Goal: Information Seeking & Learning: Learn about a topic

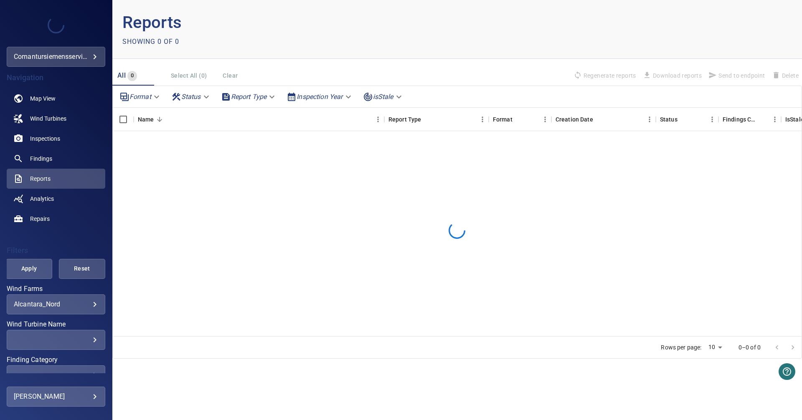
click at [86, 298] on div "**********" at bounding box center [56, 304] width 99 height 20
click at [86, 306] on body "**********" at bounding box center [401, 210] width 802 height 420
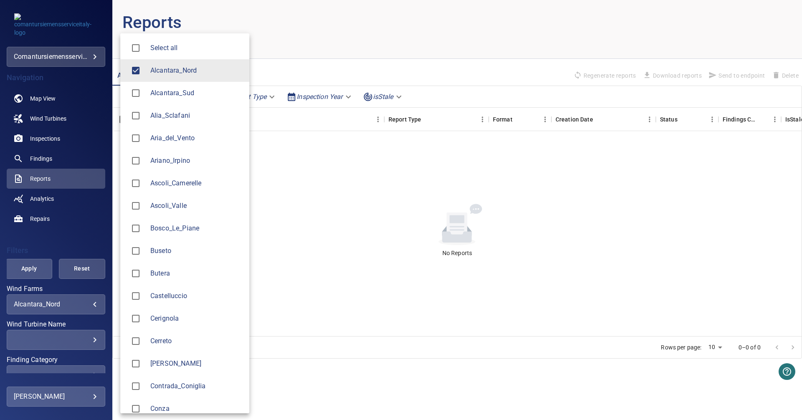
click at [175, 76] on li "Alcantara_Nord" at bounding box center [184, 70] width 129 height 23
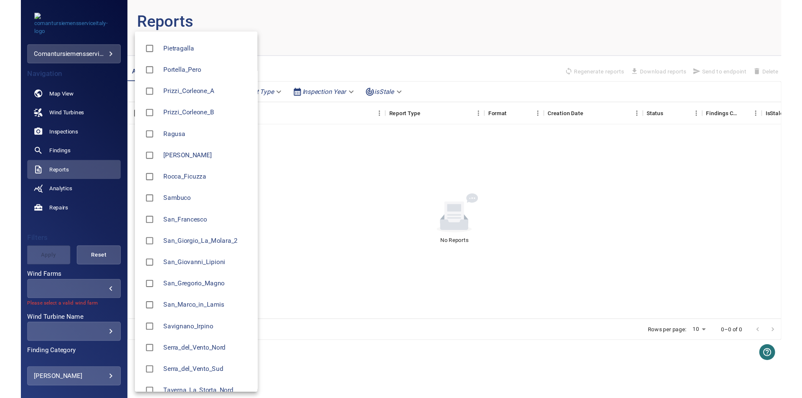
scroll to position [854, 0]
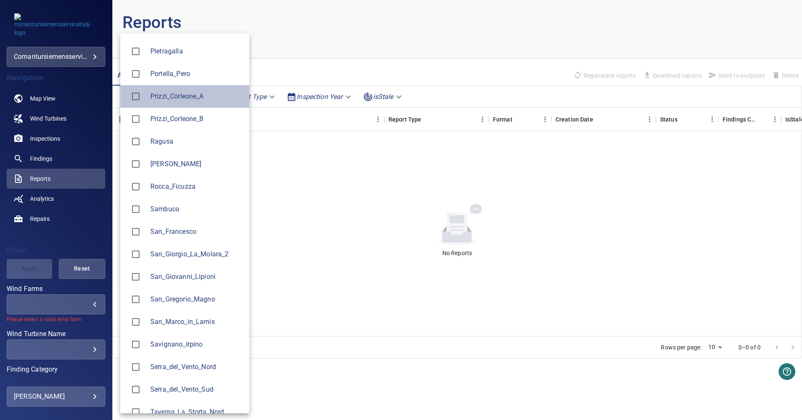
click at [184, 97] on span "Prizzi_Corleone_A" at bounding box center [196, 96] width 92 height 10
type input "**********"
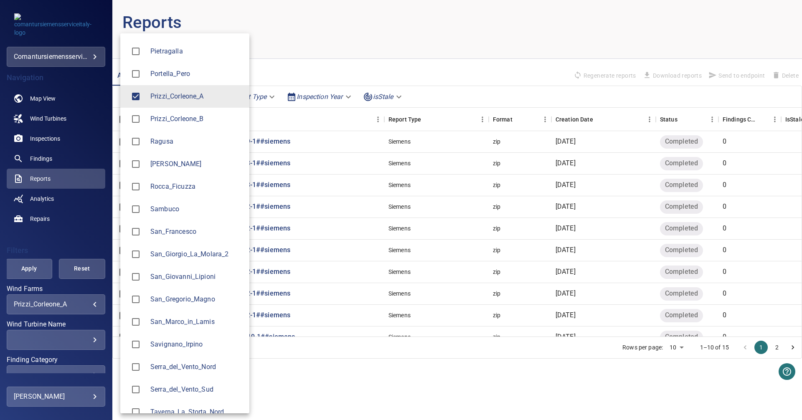
click at [68, 233] on div at bounding box center [401, 210] width 802 height 420
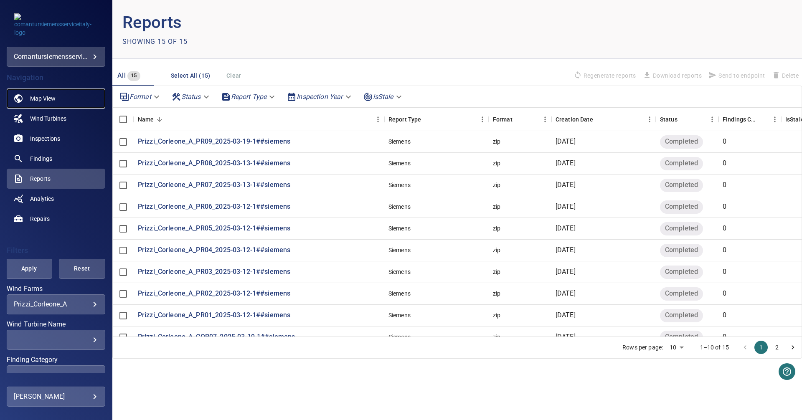
click at [45, 99] on span "Map View" at bounding box center [42, 98] width 25 height 8
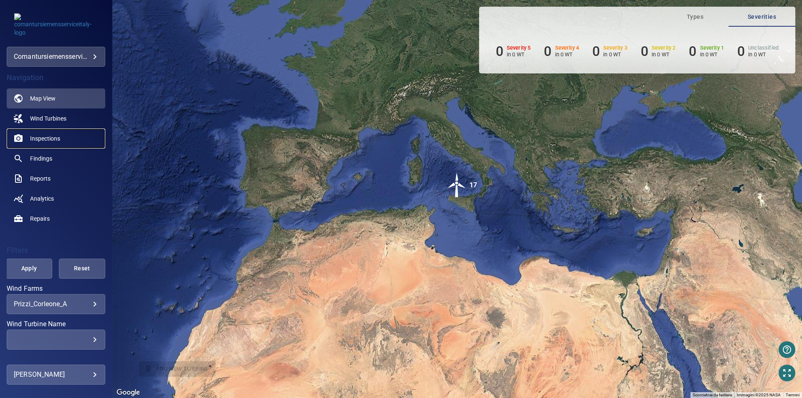
click at [45, 140] on span "Inspections" at bounding box center [45, 138] width 30 height 8
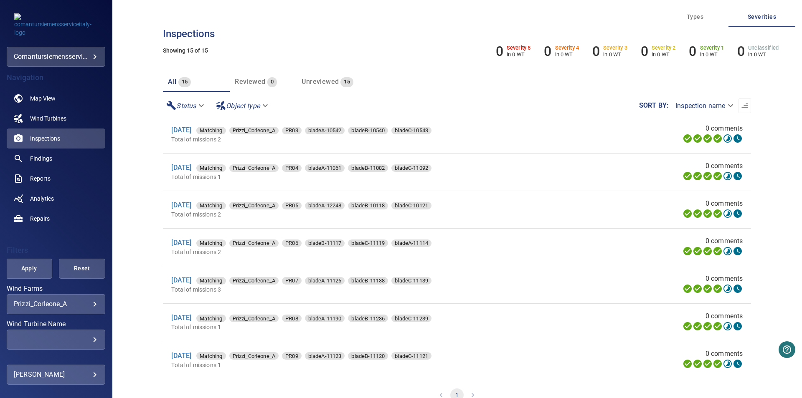
scroll to position [14, 0]
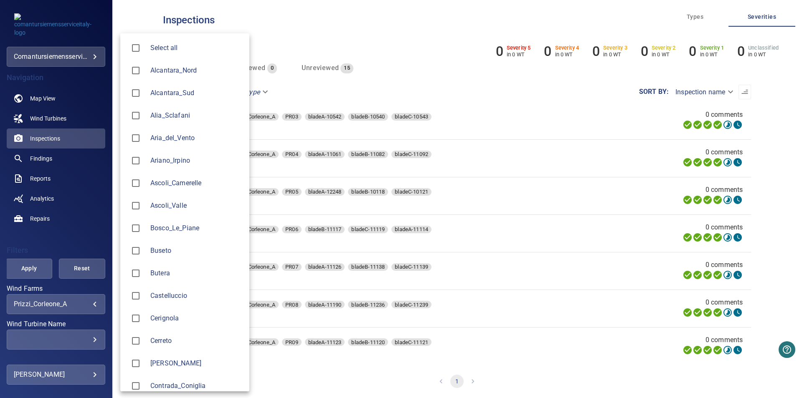
click at [57, 303] on body "**********" at bounding box center [401, 199] width 802 height 398
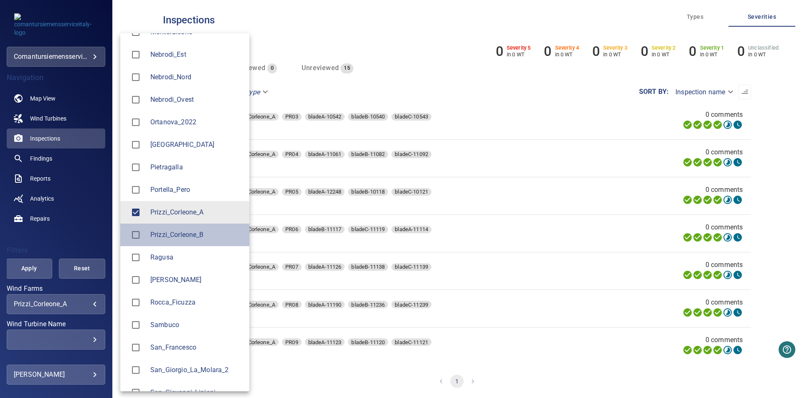
click at [186, 240] on span "Prizzi_Corleone_B" at bounding box center [196, 235] width 92 height 10
type input "**********"
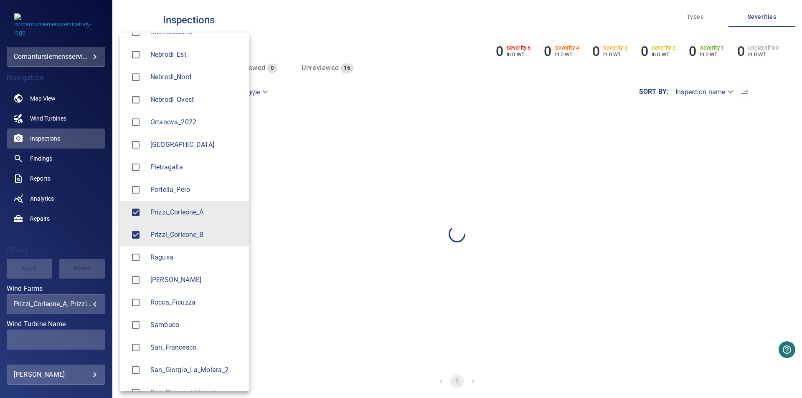
scroll to position [0, 0]
click at [70, 246] on div at bounding box center [401, 199] width 802 height 398
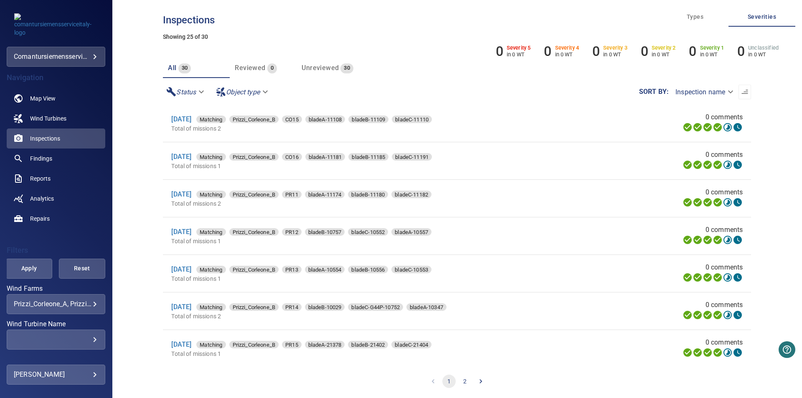
scroll to position [528, 0]
click at [191, 310] on link "[DATE]" at bounding box center [181, 306] width 20 height 8
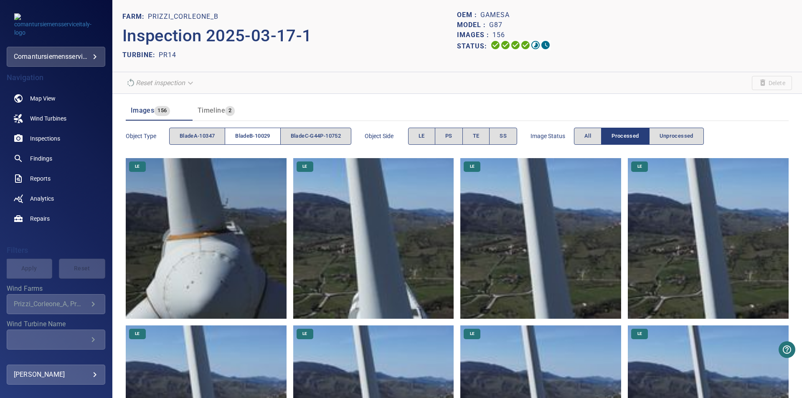
click at [263, 141] on span "bladeB-10029" at bounding box center [252, 137] width 35 height 10
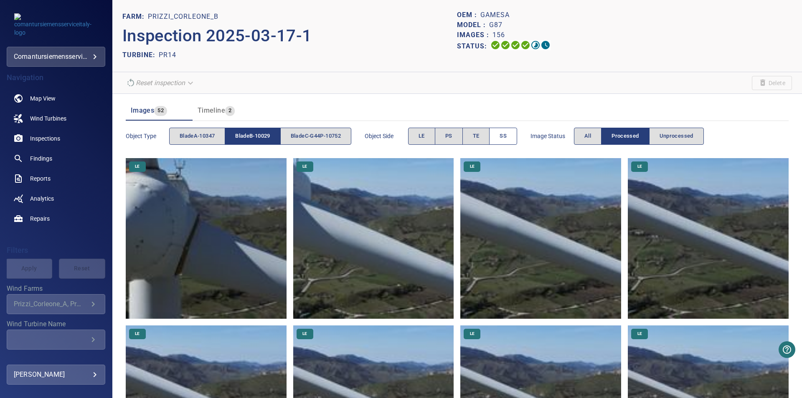
click at [500, 129] on button "SS" at bounding box center [503, 136] width 28 height 17
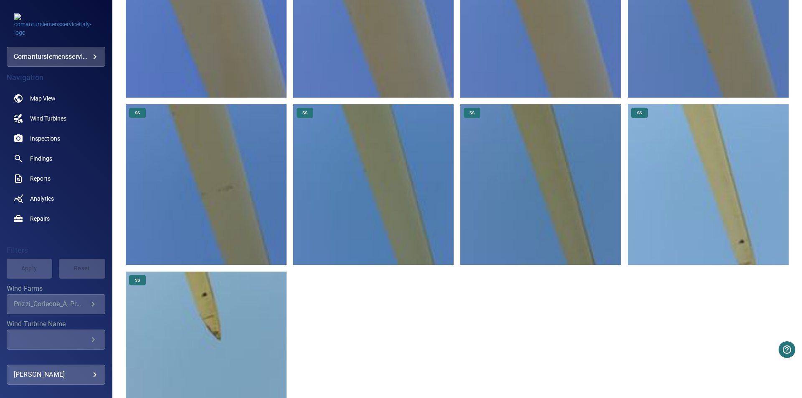
scroll to position [390, 0]
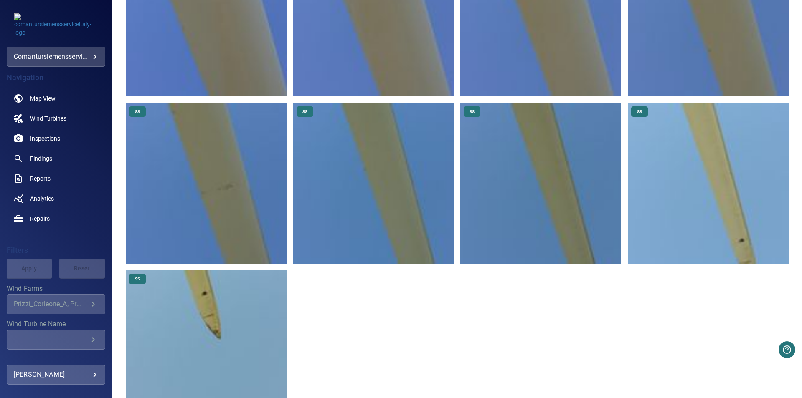
click at [732, 223] on img at bounding box center [708, 183] width 161 height 161
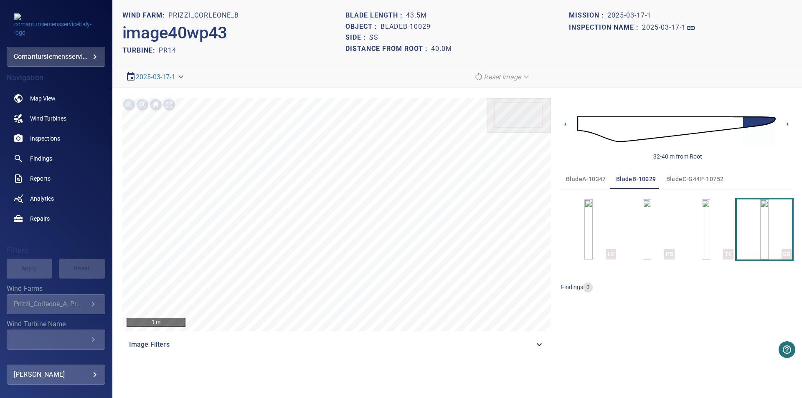
click at [788, 124] on icon at bounding box center [788, 124] width 2 height 4
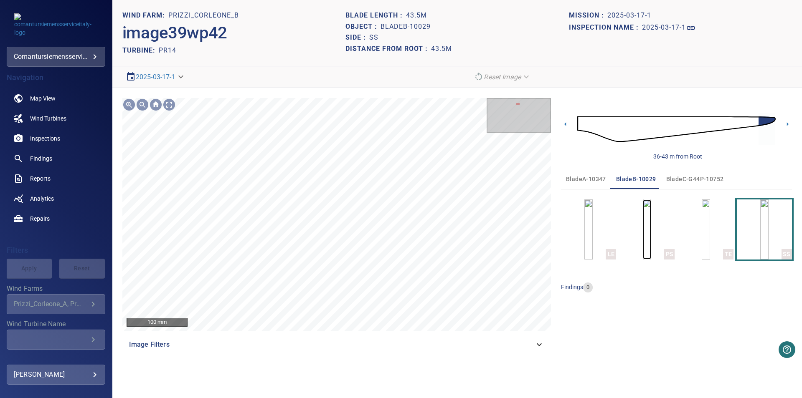
click at [651, 233] on img "button" at bounding box center [647, 230] width 8 height 60
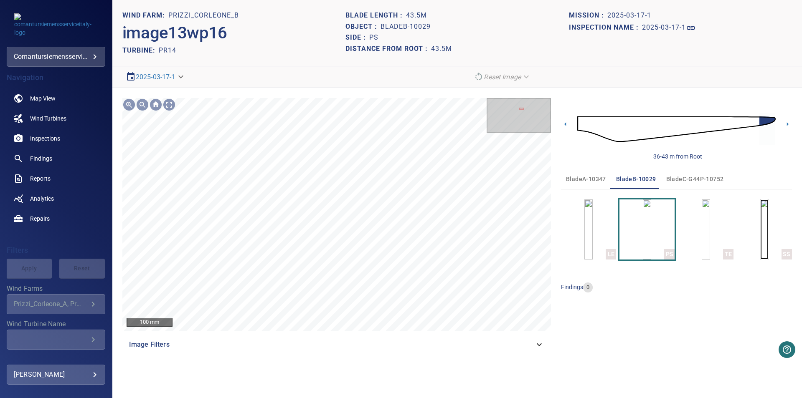
click at [760, 213] on img "button" at bounding box center [764, 230] width 8 height 60
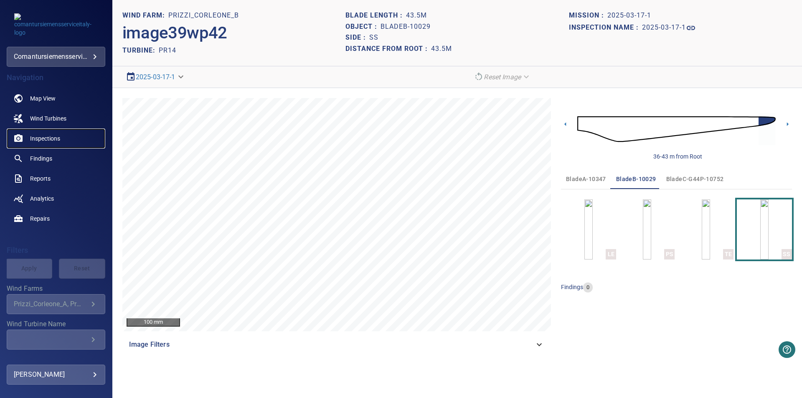
click at [42, 137] on span "Inspections" at bounding box center [45, 138] width 30 height 8
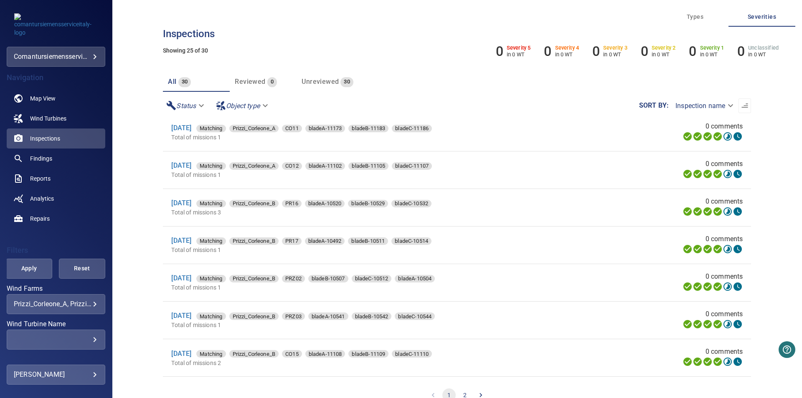
scroll to position [308, 0]
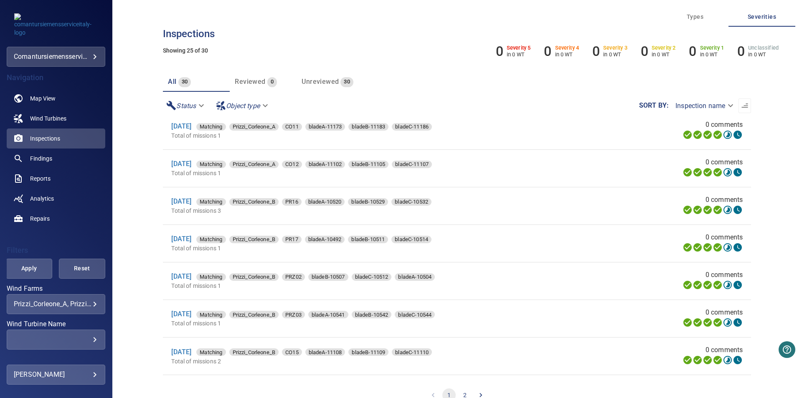
click at [195, 278] on div "[DATE] Matching Prizzi_Corleone_B PRZ02 bladeB-10507 bladeC-10512 bladeA-10504" at bounding box center [365, 277] width 388 height 10
click at [191, 281] on link "[DATE]" at bounding box center [181, 277] width 20 height 8
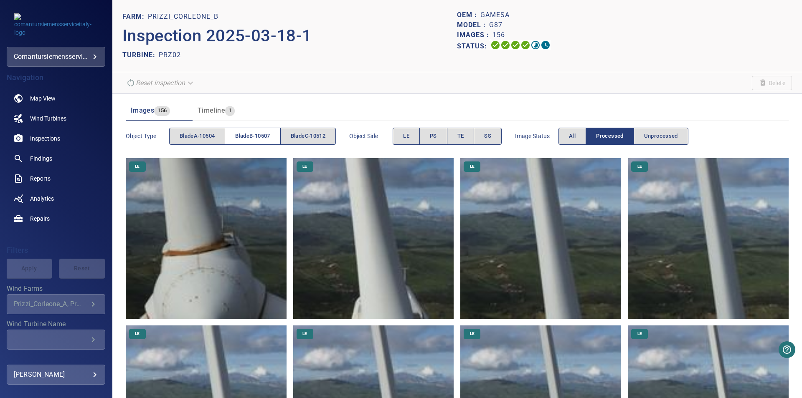
click at [240, 141] on button "bladeB-10507" at bounding box center [253, 136] width 56 height 17
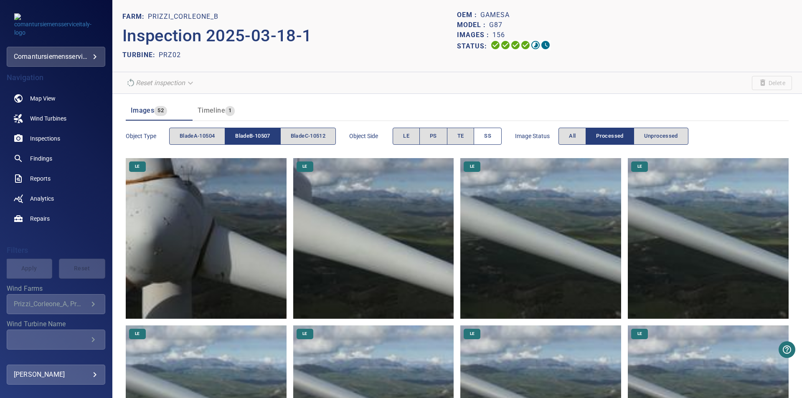
click at [491, 141] on button "SS" at bounding box center [488, 136] width 28 height 17
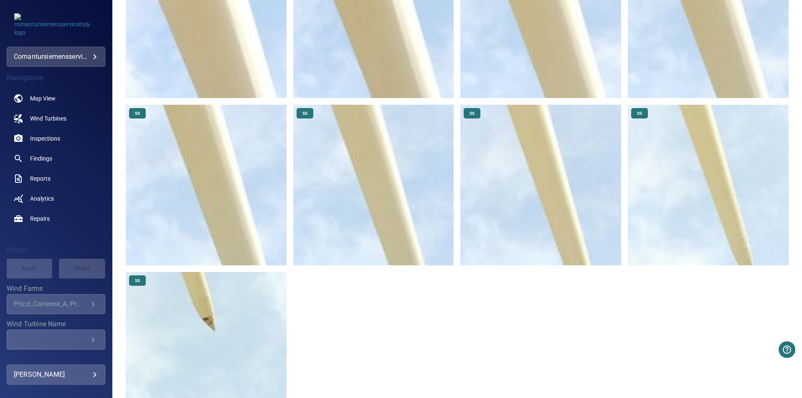
scroll to position [388, 0]
click at [218, 344] on img at bounding box center [206, 352] width 161 height 161
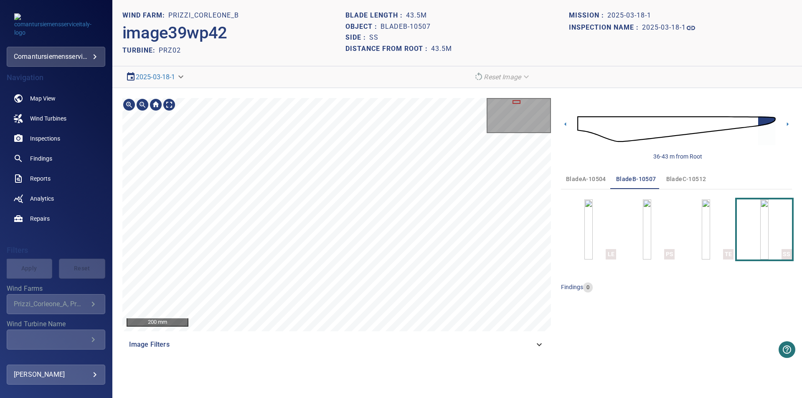
click at [286, 349] on span "Image Filters" at bounding box center [331, 345] width 405 height 10
click at [285, 349] on span "Image Filters" at bounding box center [331, 345] width 405 height 10
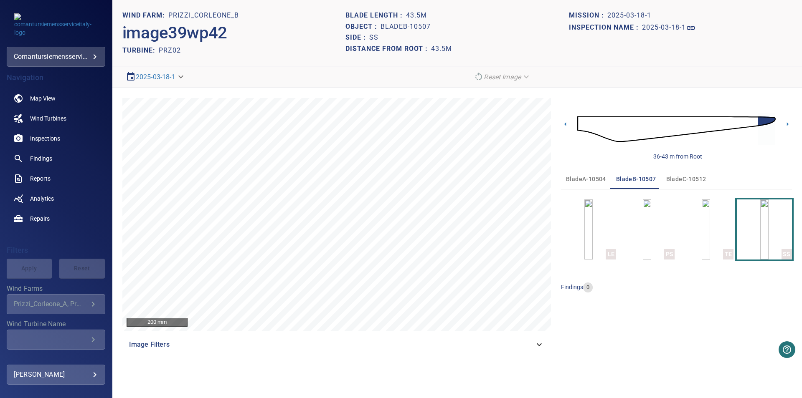
click at [679, 178] on span "bladeC-10512" at bounding box center [686, 179] width 40 height 10
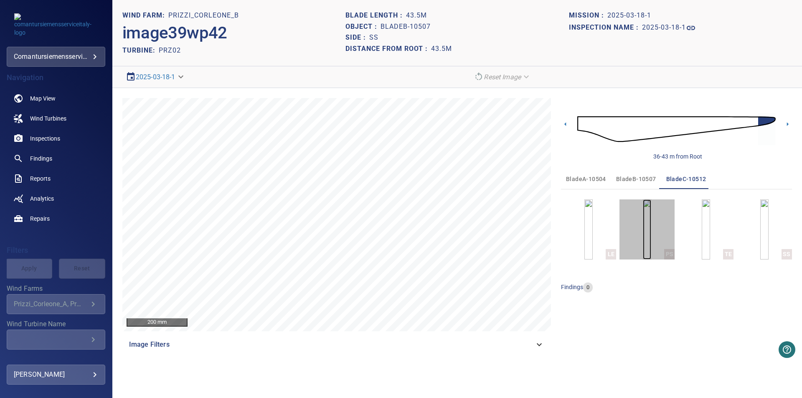
click at [651, 220] on img "button" at bounding box center [647, 230] width 8 height 60
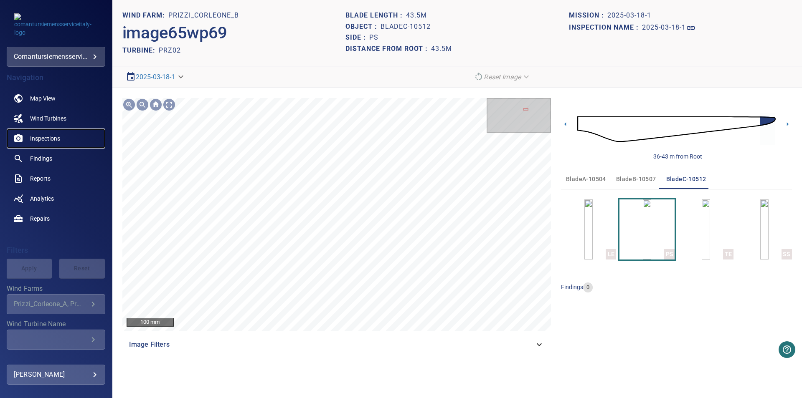
click at [48, 139] on span "Inspections" at bounding box center [45, 138] width 30 height 8
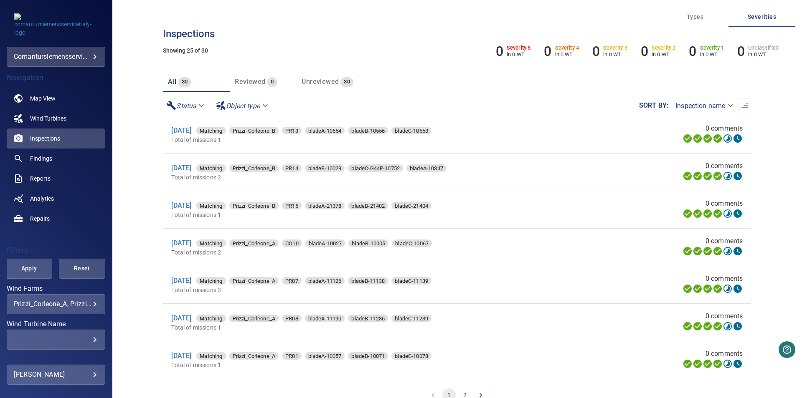
scroll to position [14, 0]
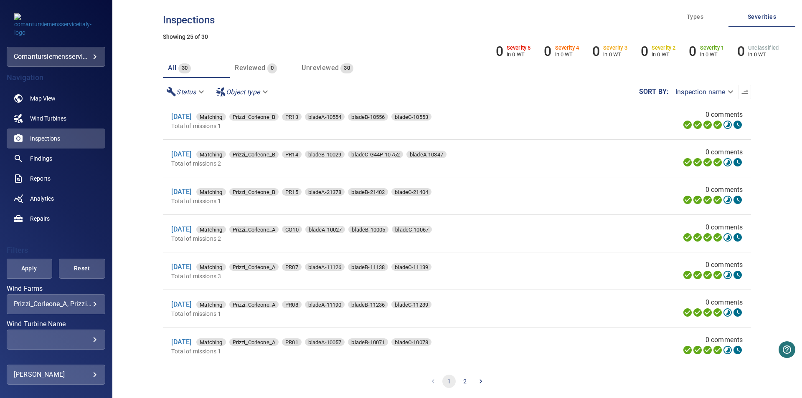
click at [458, 380] on button "2" at bounding box center [464, 381] width 13 height 13
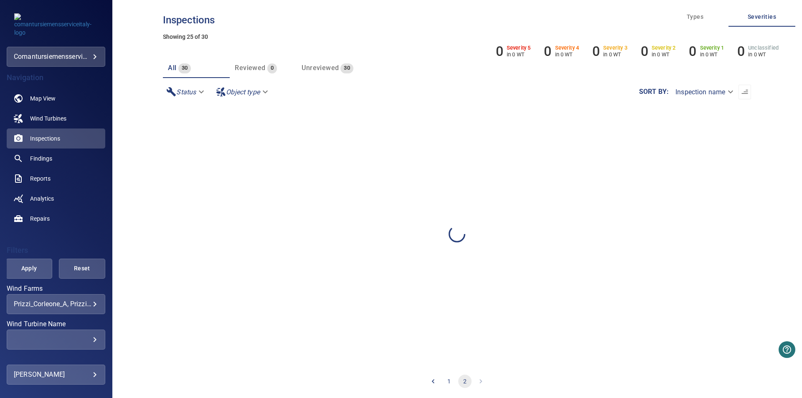
scroll to position [0, 0]
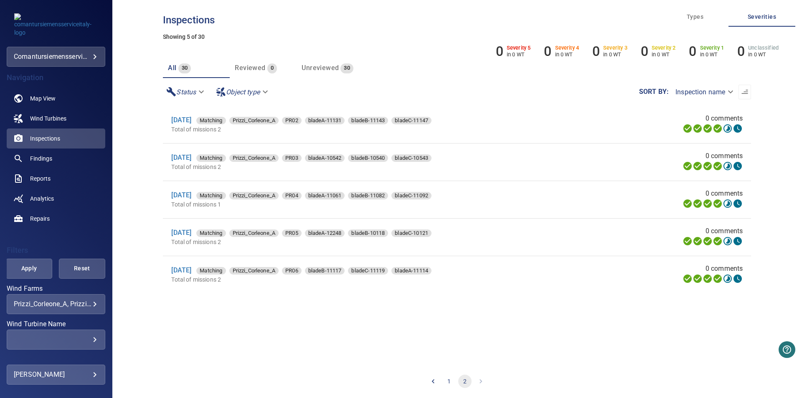
click at [448, 381] on button "1" at bounding box center [448, 381] width 13 height 13
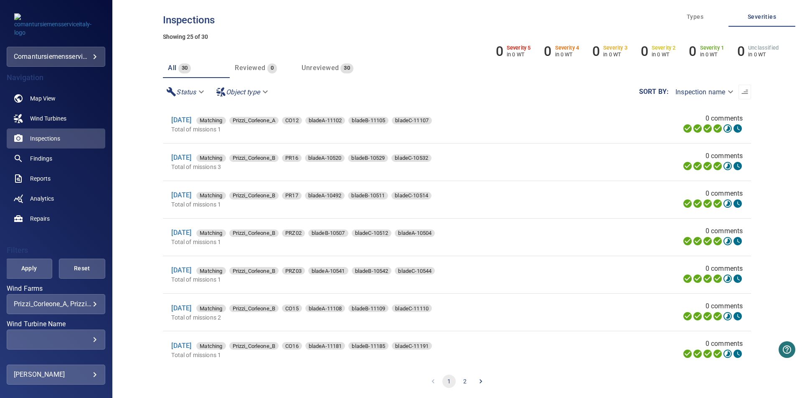
scroll to position [339, 0]
click at [191, 274] on link "[DATE]" at bounding box center [181, 270] width 20 height 8
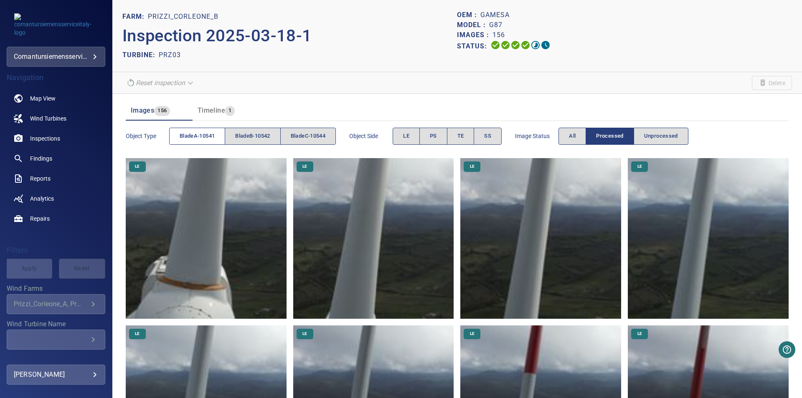
click at [214, 135] on span "bladeA-10541" at bounding box center [197, 137] width 35 height 10
click at [500, 133] on button "SS" at bounding box center [488, 136] width 28 height 17
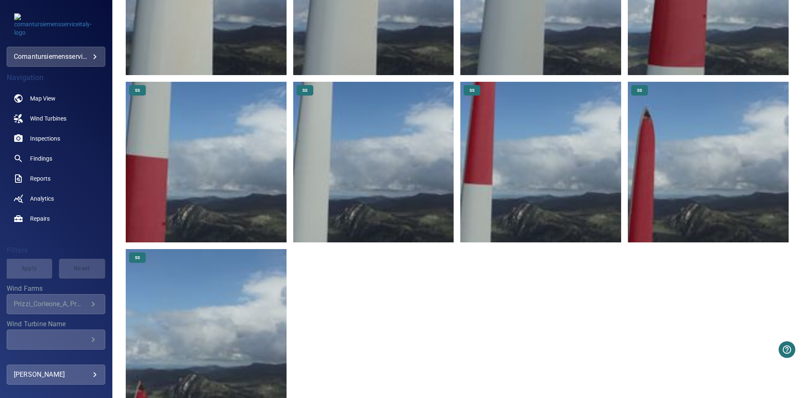
scroll to position [437, 0]
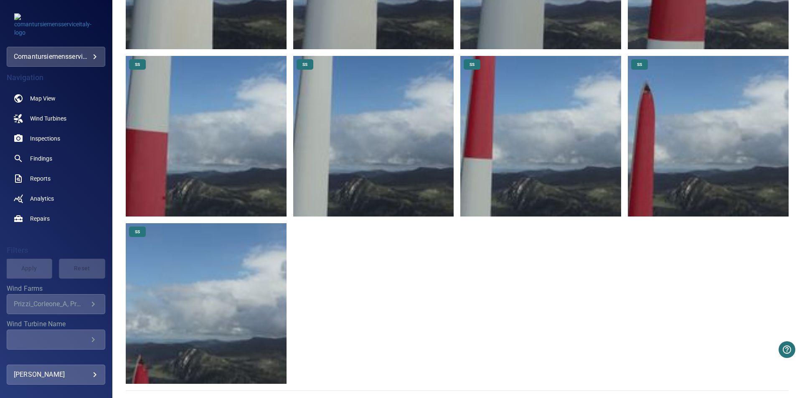
click at [658, 155] on img at bounding box center [708, 136] width 161 height 161
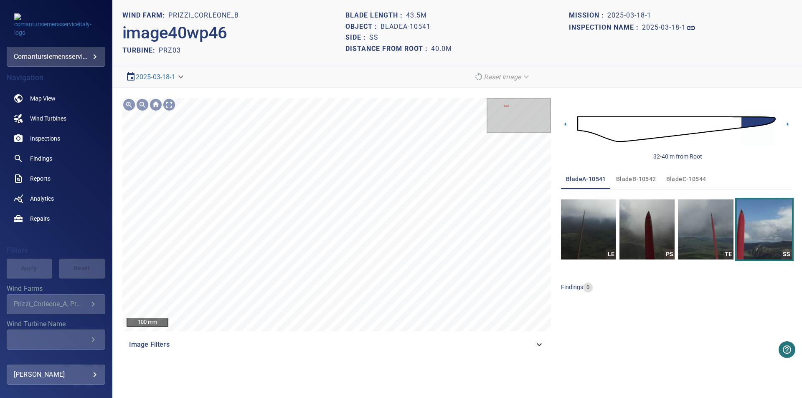
click at [696, 181] on span "bladeC-10544" at bounding box center [686, 179] width 40 height 10
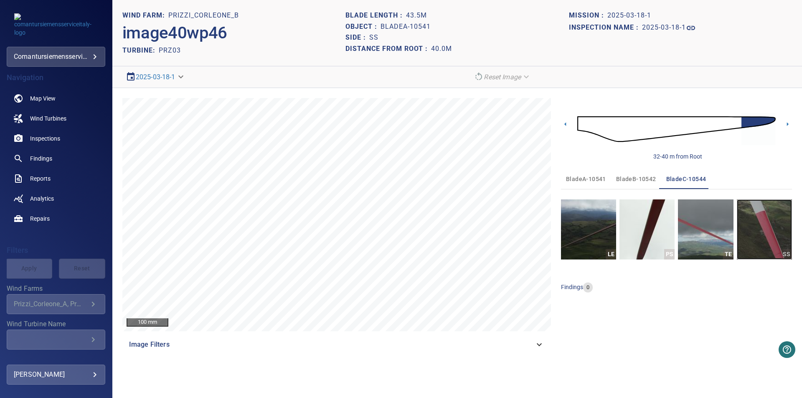
click at [756, 228] on img "button" at bounding box center [764, 230] width 55 height 60
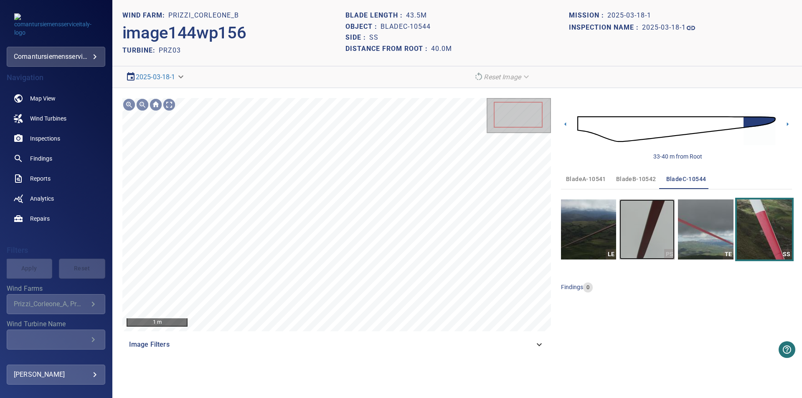
click at [659, 230] on img "button" at bounding box center [646, 230] width 55 height 60
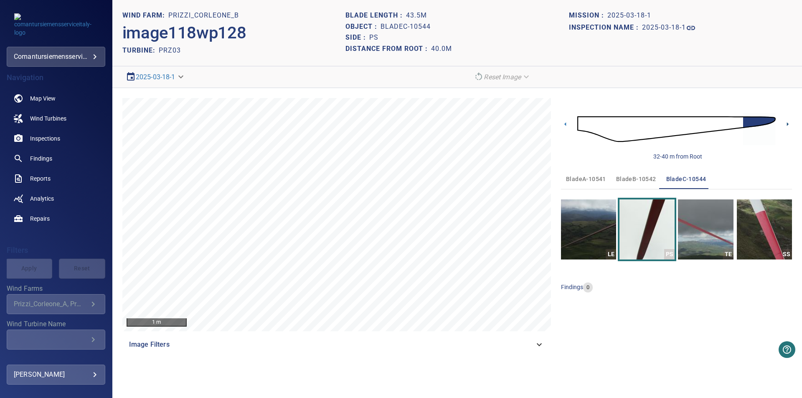
click at [784, 126] on icon at bounding box center [787, 124] width 9 height 9
